Goal: Navigation & Orientation: Go to known website

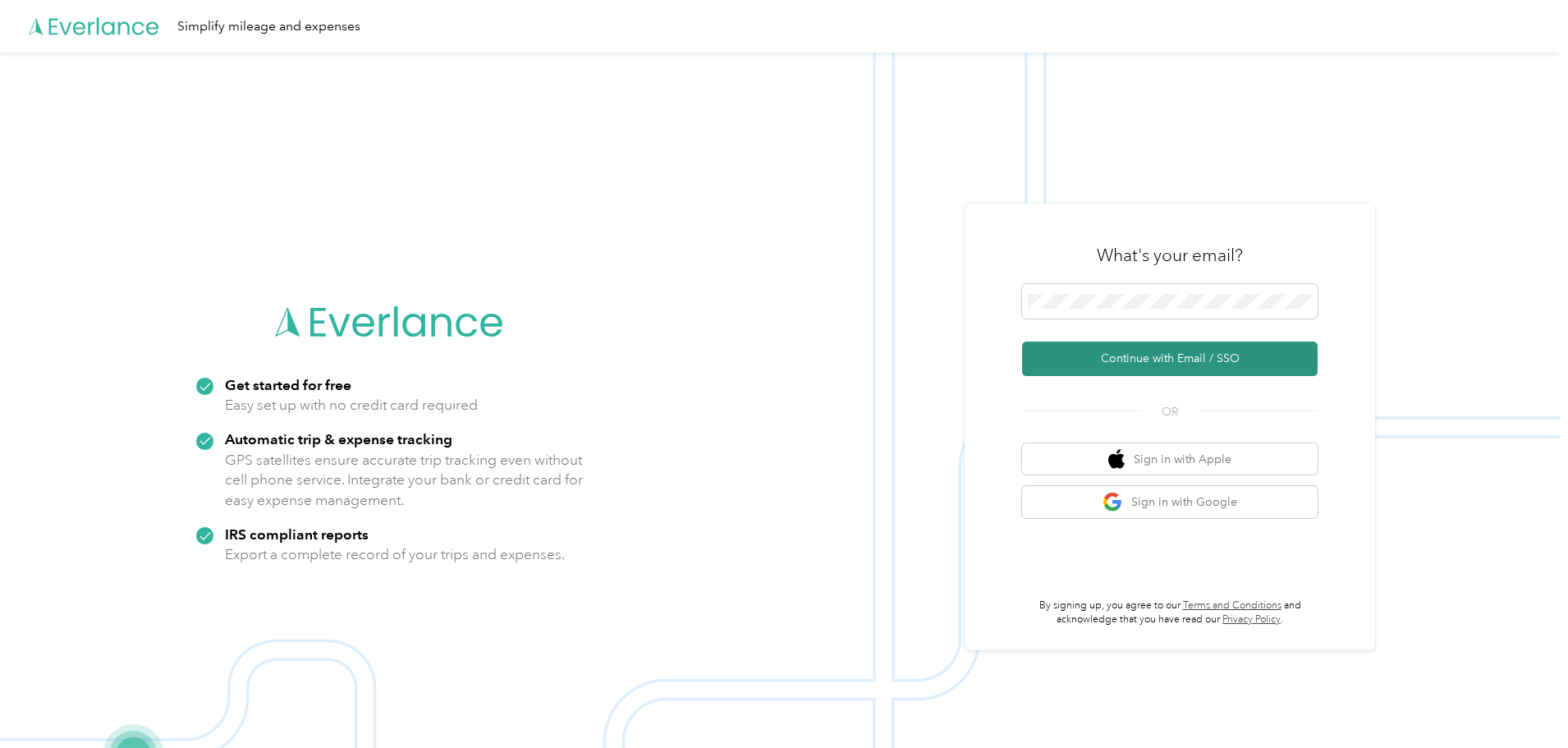
click at [1172, 359] on button "Continue with Email / SSO" at bounding box center [1169, 359] width 295 height 35
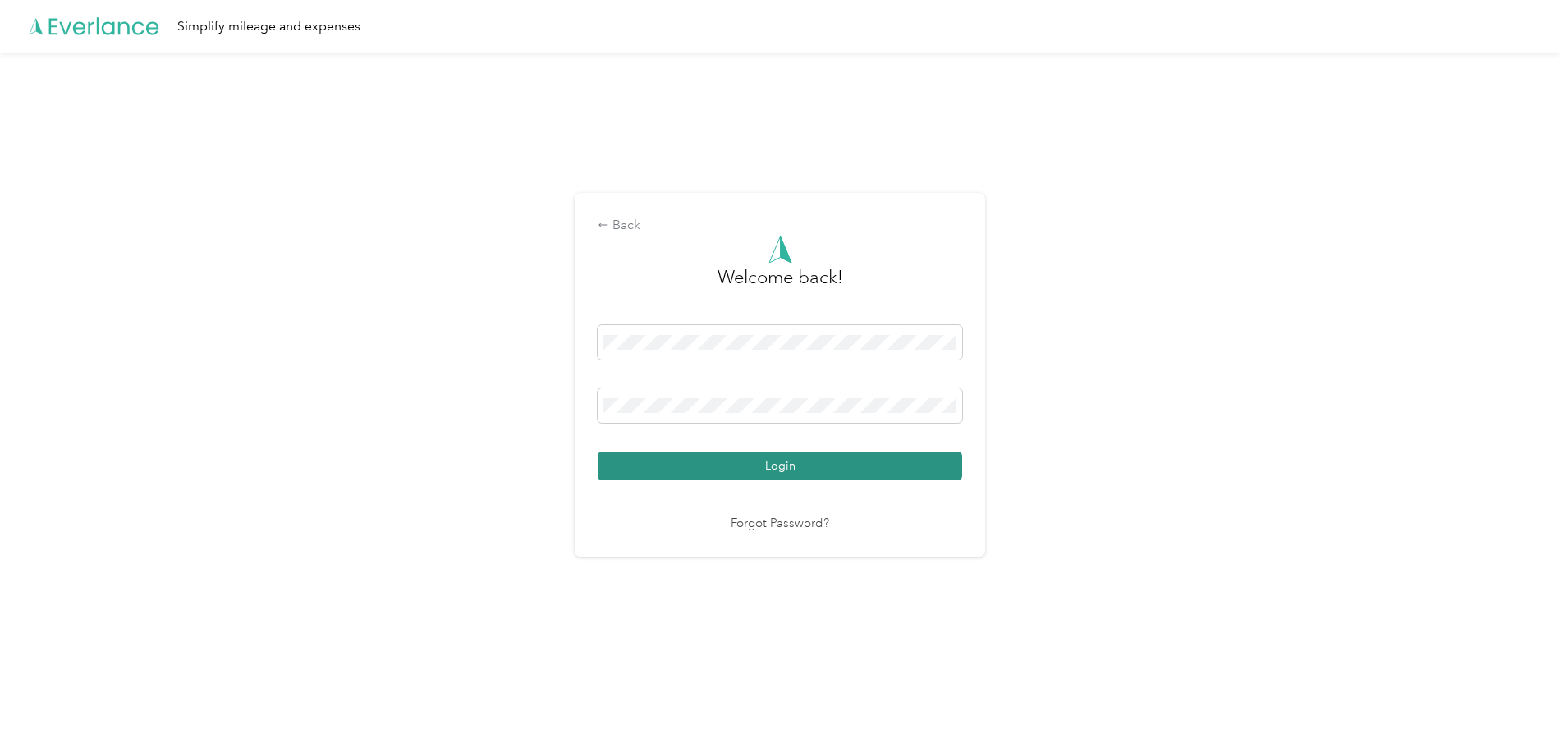
click at [770, 465] on button "Login" at bounding box center [779, 465] width 365 height 29
